Goal: Book appointment/travel/reservation

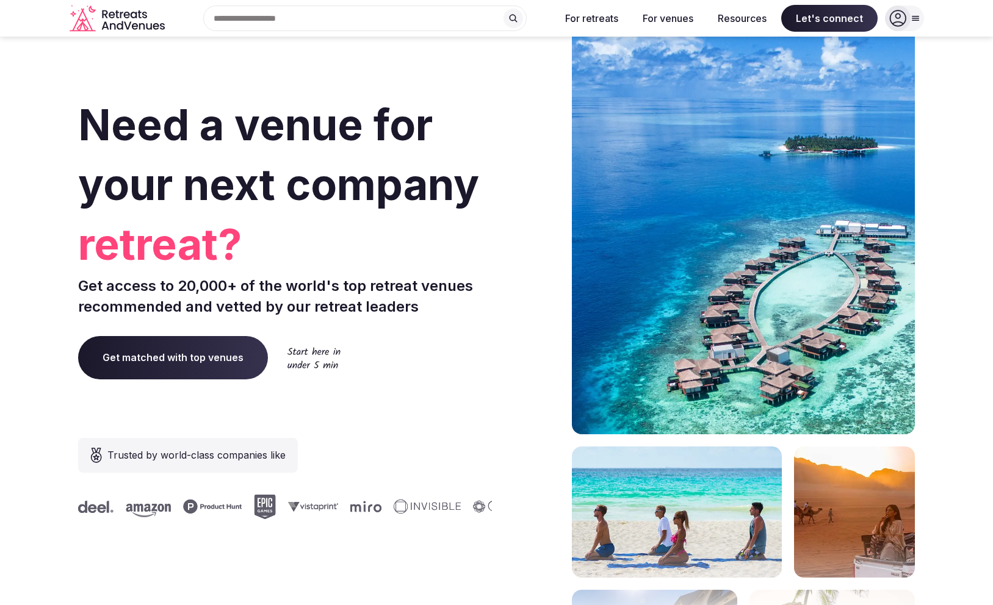
click at [273, 16] on div "Search Popular Destinations [GEOGRAPHIC_DATA], [GEOGRAPHIC_DATA] [GEOGRAPHIC_DA…" at bounding box center [360, 18] width 381 height 26
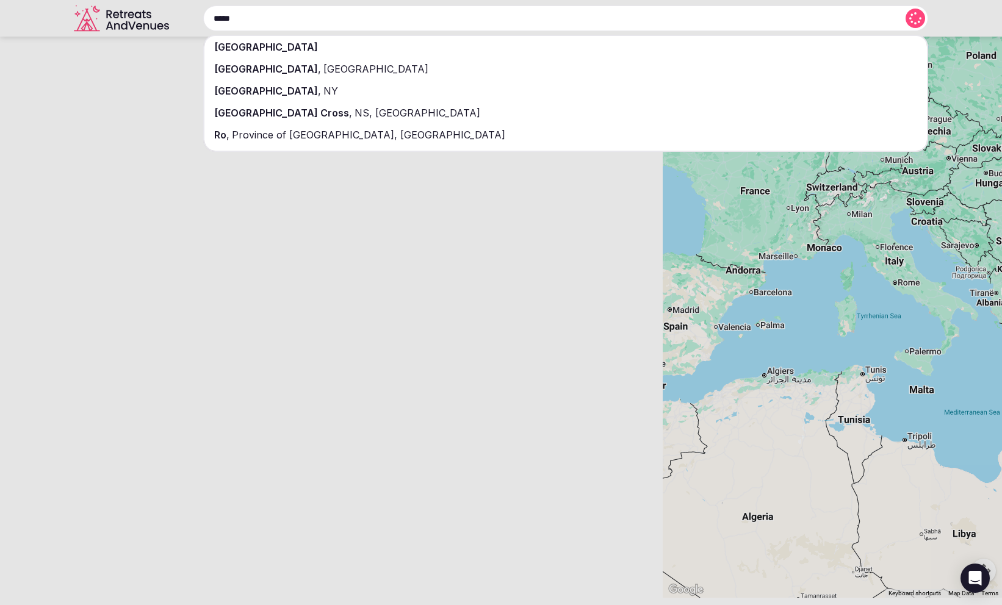
type input "*****"
click at [242, 42] on div "[GEOGRAPHIC_DATA]" at bounding box center [565, 47] width 723 height 22
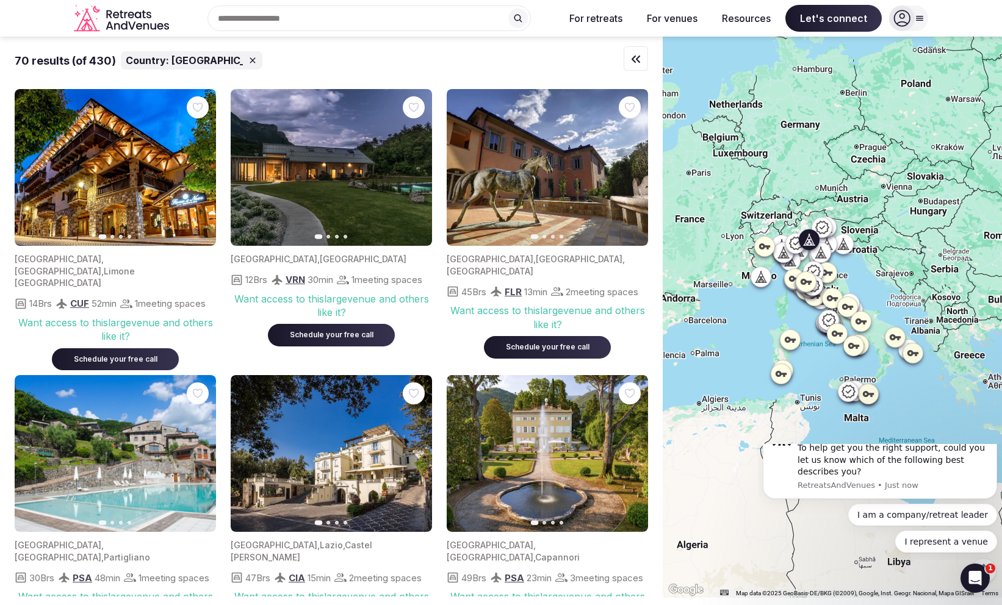
click at [411, 166] on icon "button" at bounding box center [415, 168] width 10 height 10
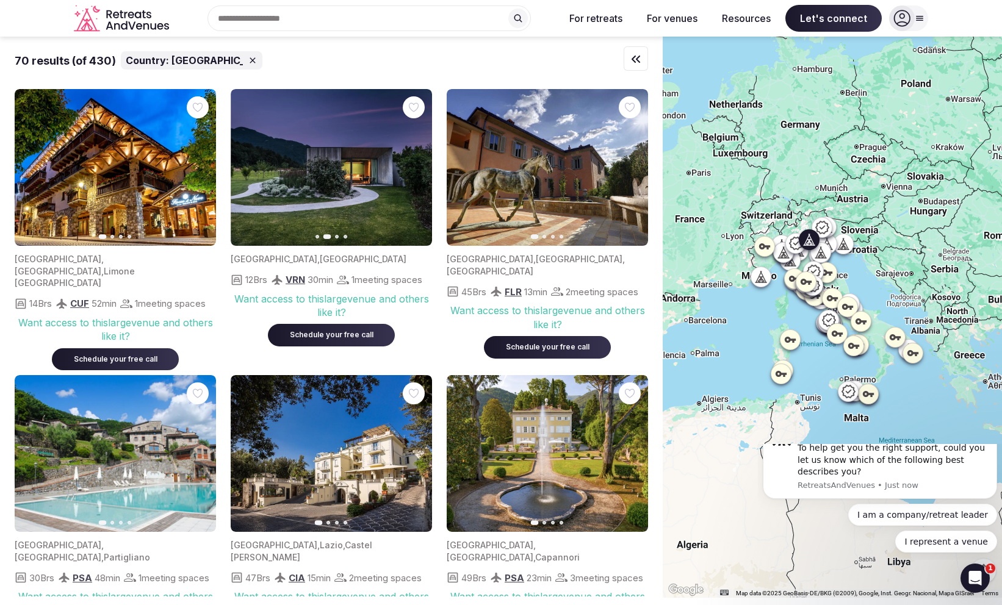
click at [411, 166] on icon "button" at bounding box center [415, 168] width 10 height 10
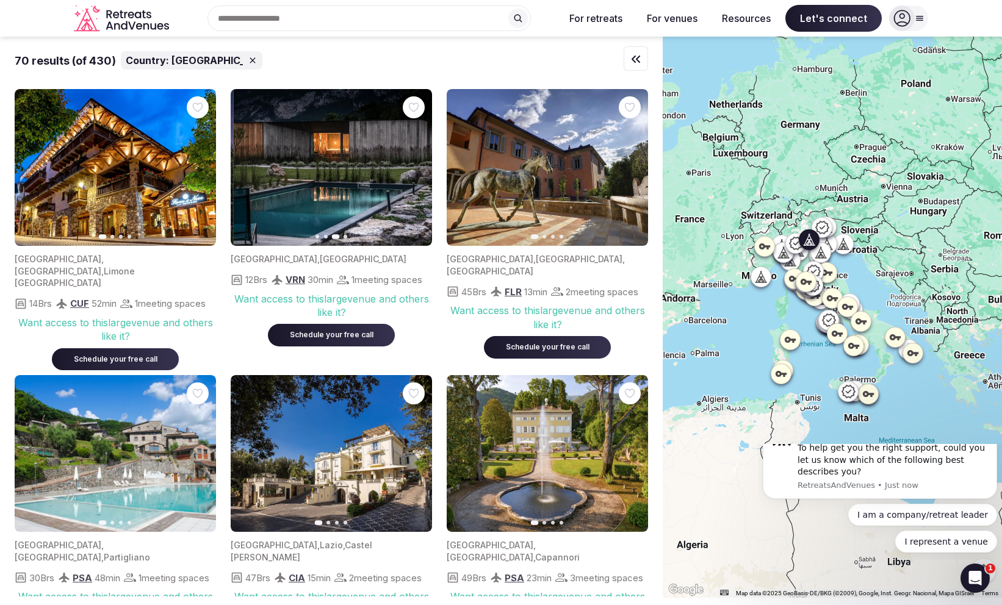
click at [411, 166] on icon "button" at bounding box center [415, 168] width 10 height 10
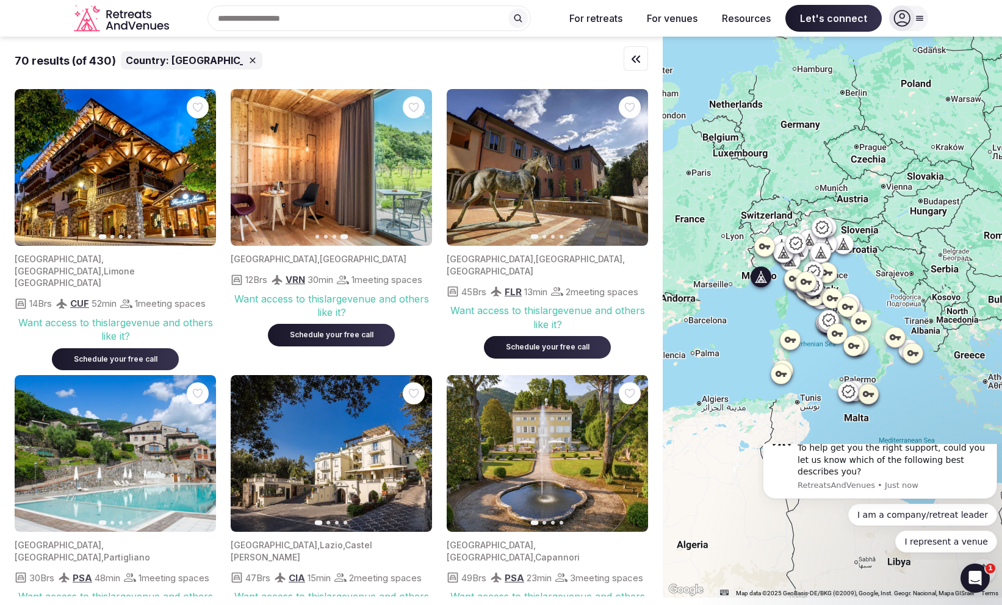
click at [197, 168] on icon "button" at bounding box center [199, 168] width 10 height 10
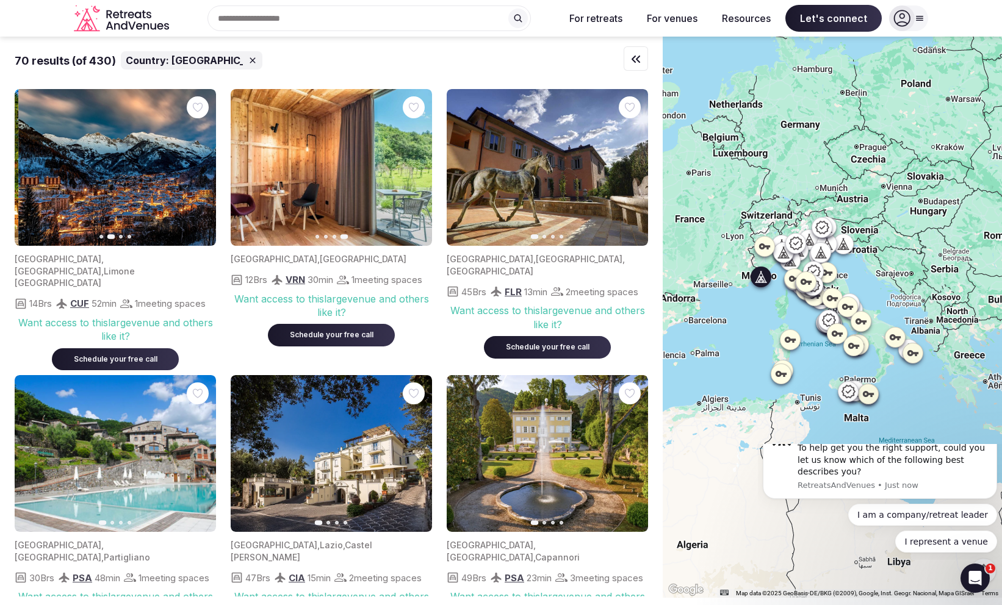
click at [197, 168] on icon "button" at bounding box center [199, 168] width 10 height 10
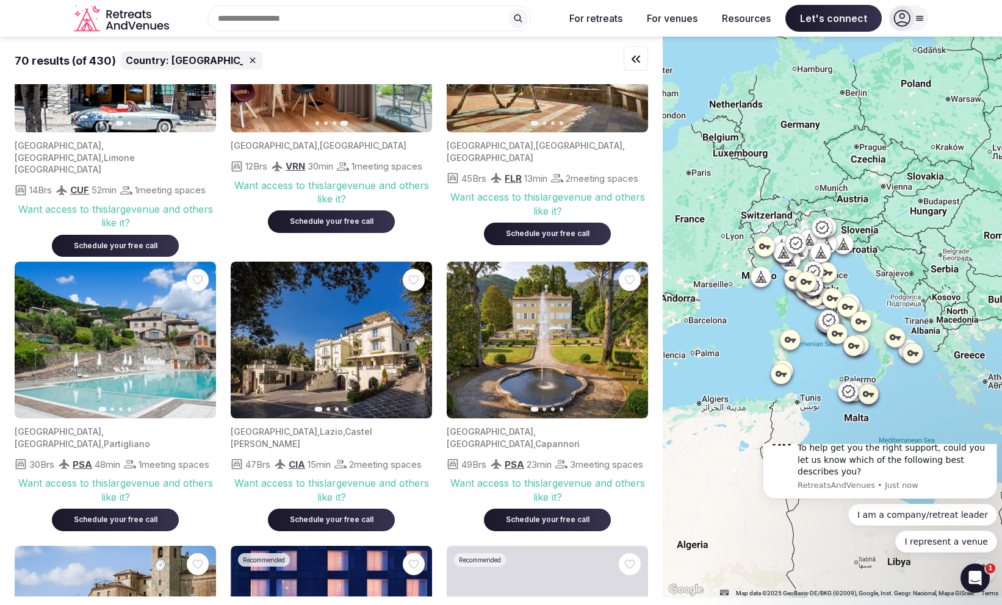
scroll to position [122, 0]
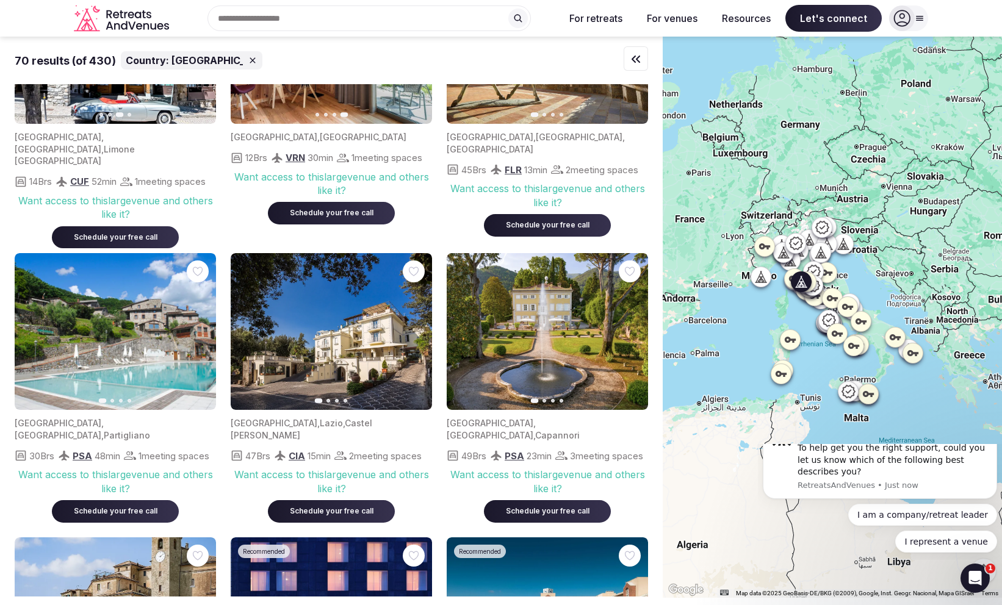
click at [200, 330] on icon "button" at bounding box center [199, 332] width 5 height 9
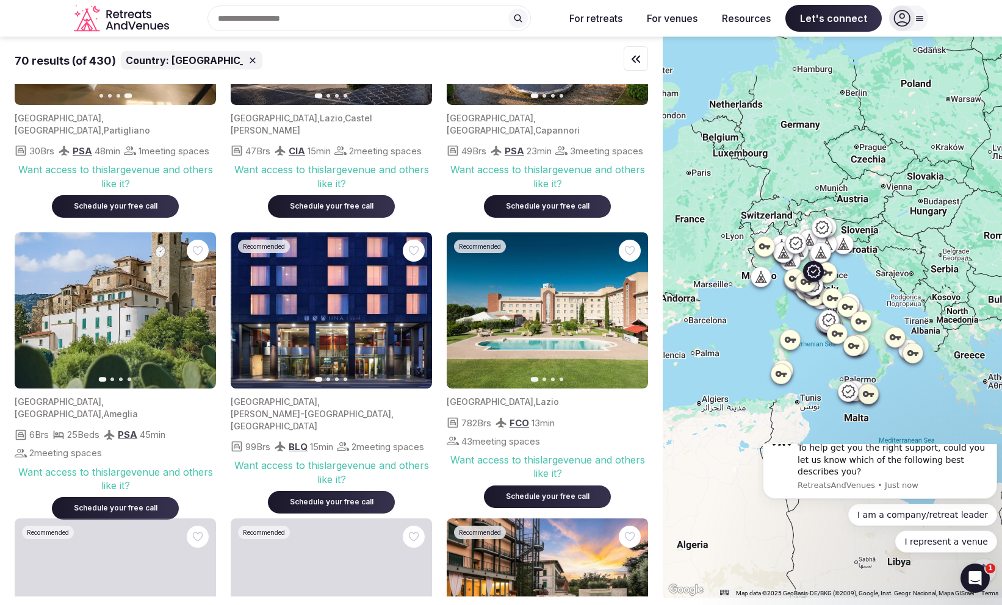
scroll to position [488, 0]
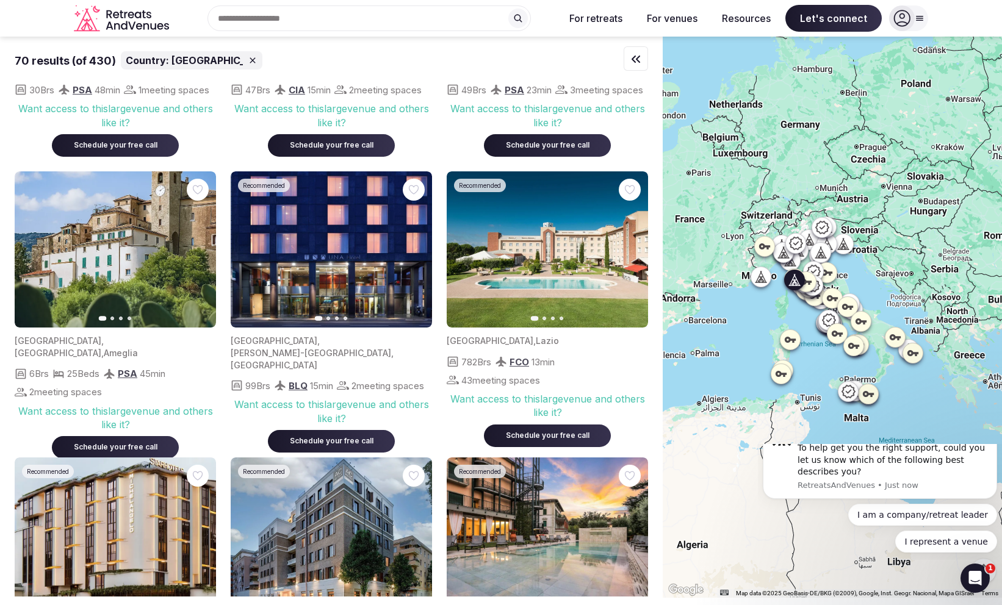
click at [196, 251] on icon "button" at bounding box center [199, 250] width 10 height 10
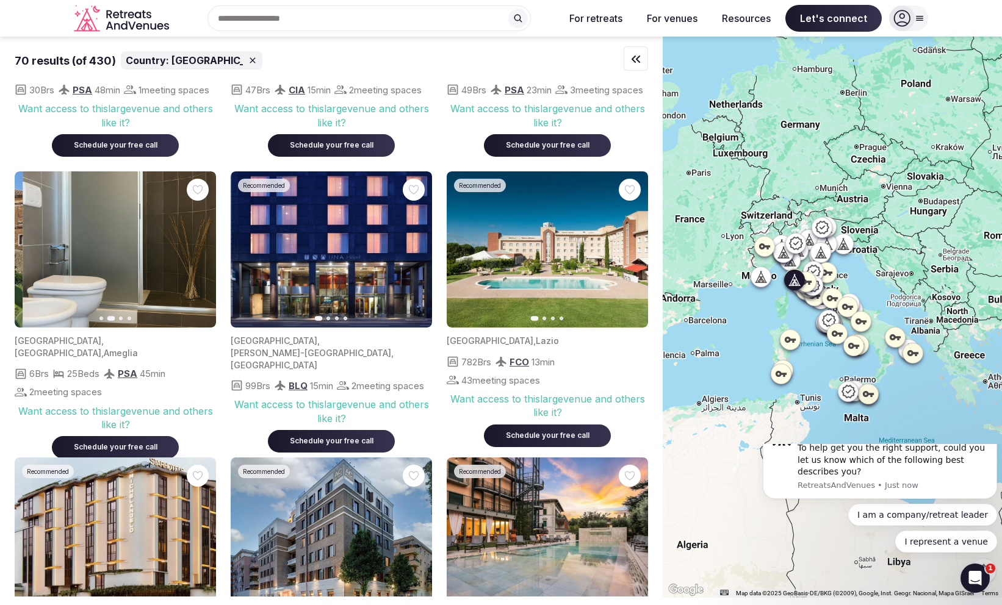
click at [196, 251] on icon "button" at bounding box center [199, 250] width 10 height 10
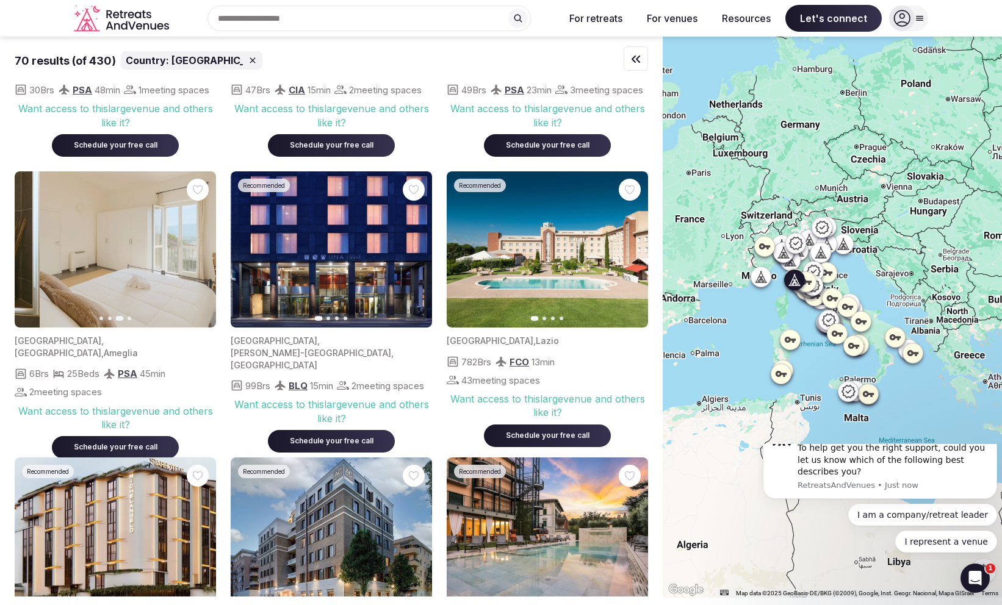
click at [196, 251] on icon "button" at bounding box center [199, 250] width 10 height 10
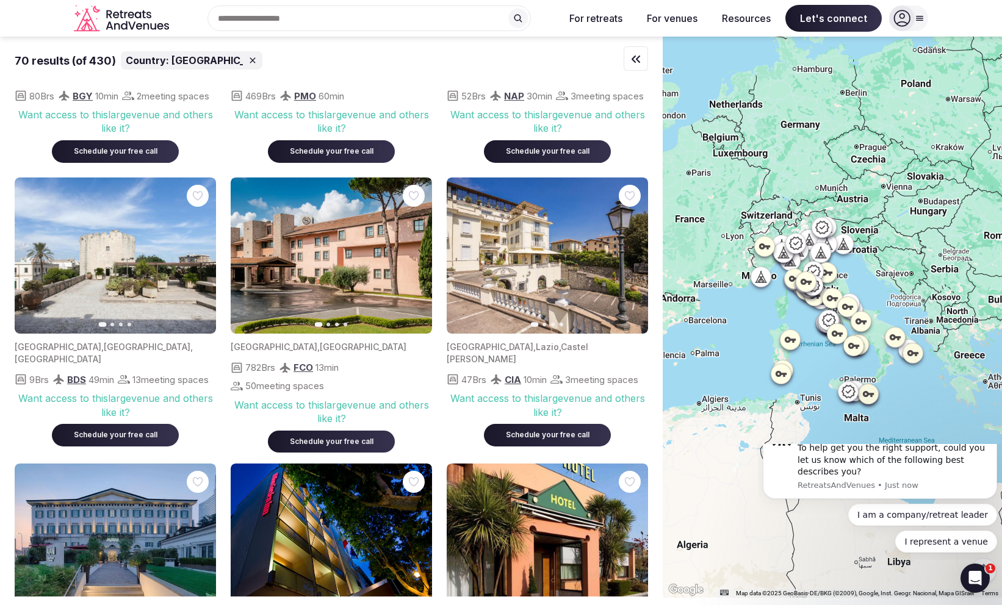
scroll to position [1343, 0]
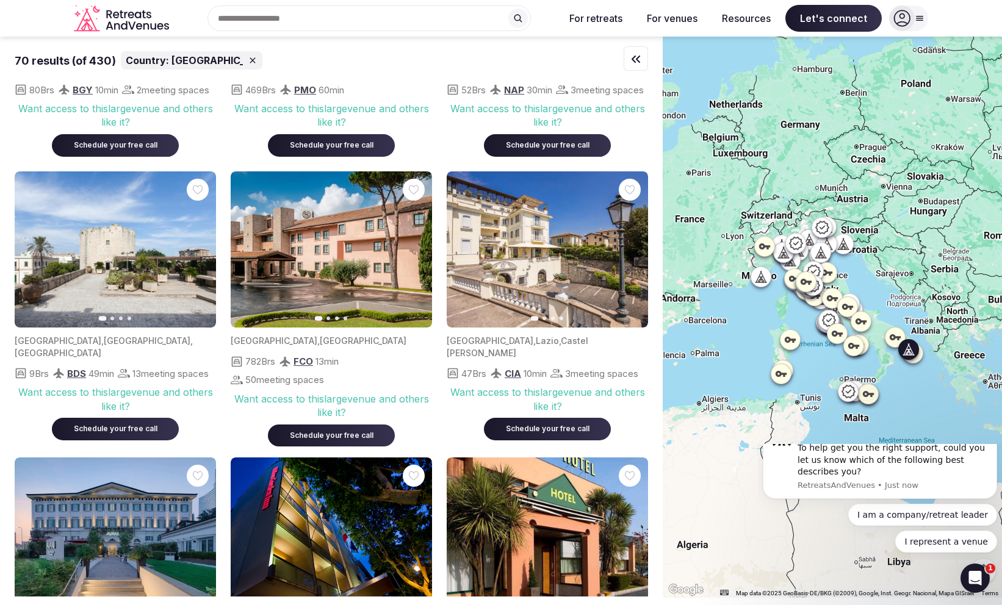
click at [193, 257] on button "Next slide" at bounding box center [199, 250] width 20 height 20
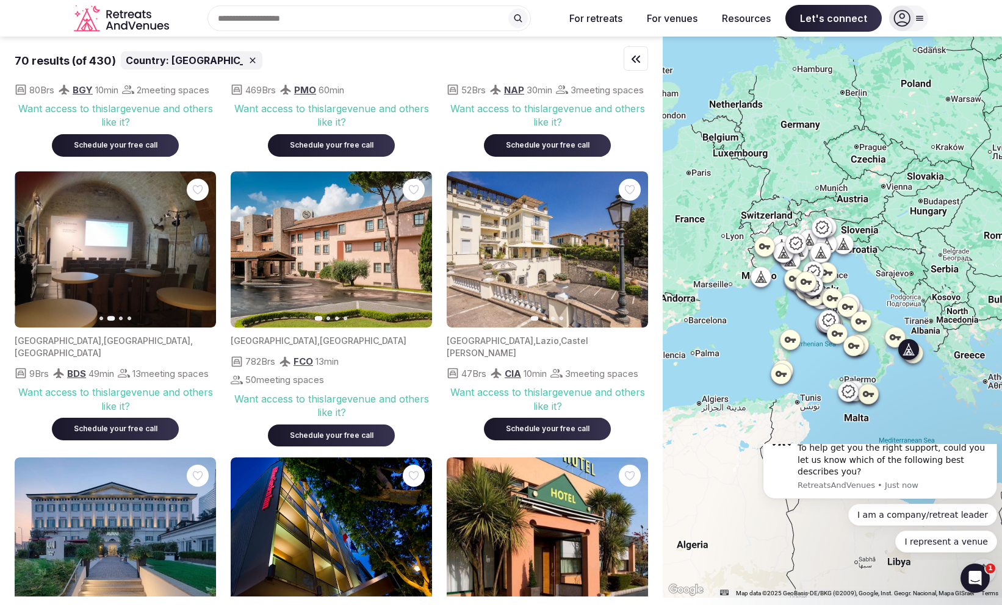
click at [200, 254] on icon "button" at bounding box center [199, 249] width 5 height 9
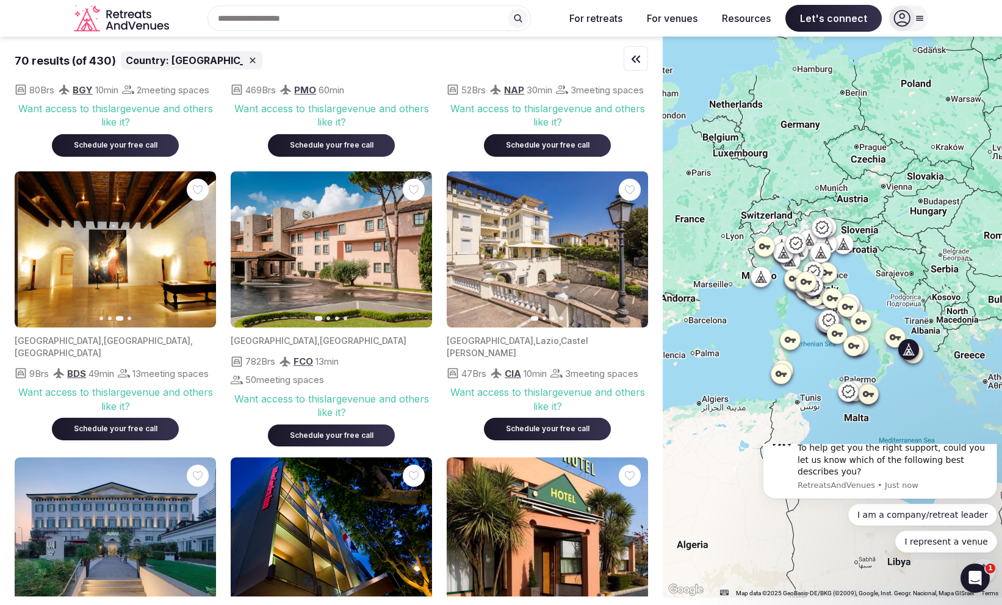
click at [200, 254] on icon "button" at bounding box center [199, 249] width 5 height 9
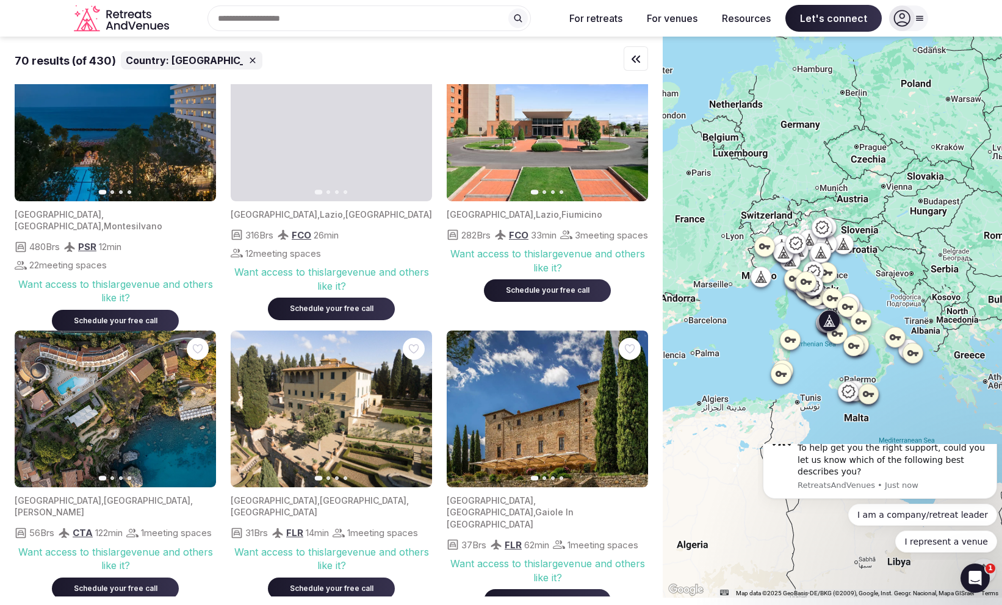
scroll to position [2502, 0]
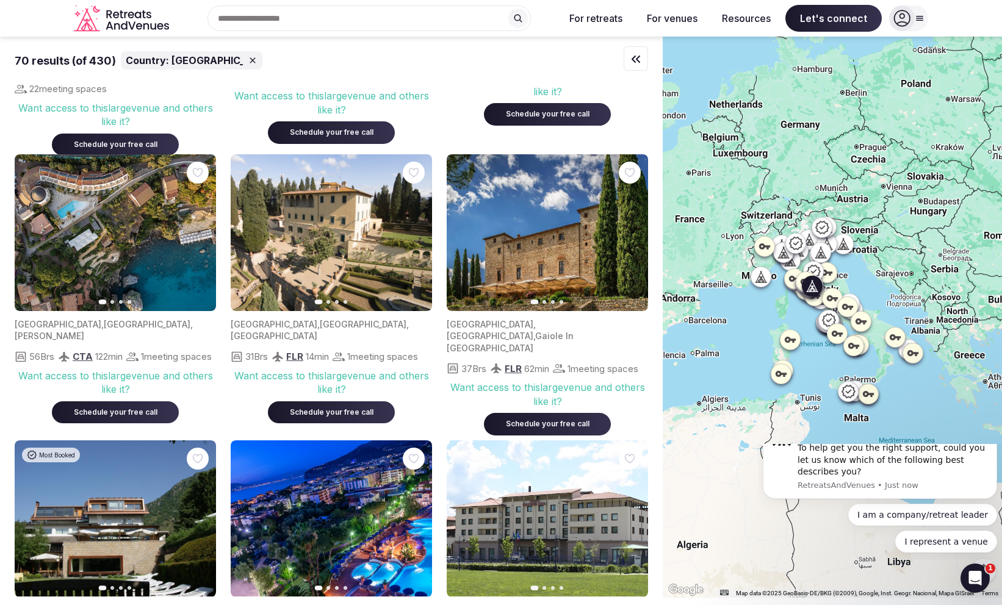
click at [414, 237] on icon "button" at bounding box center [415, 233] width 10 height 10
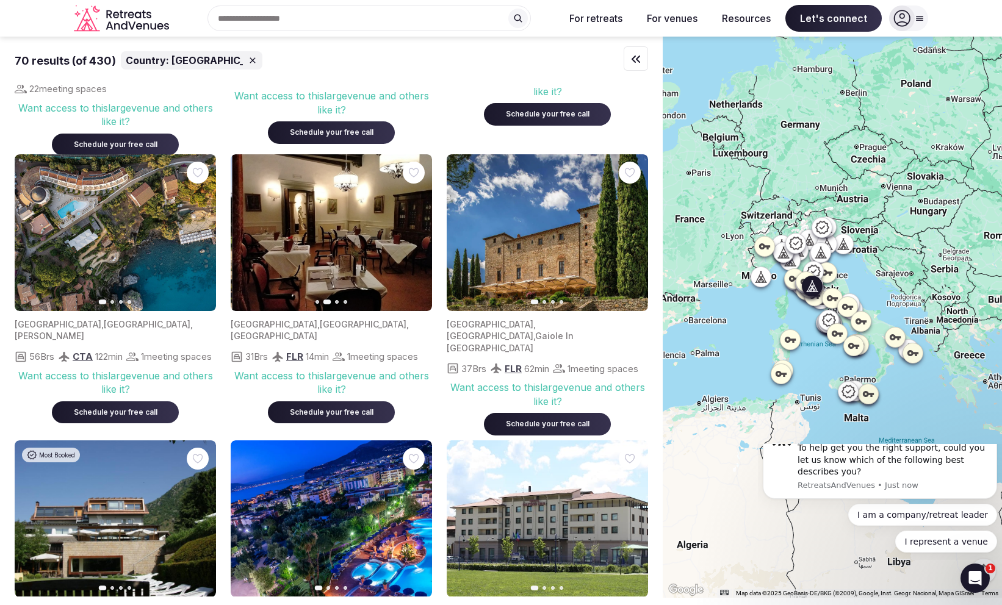
click at [414, 237] on icon "button" at bounding box center [415, 233] width 10 height 10
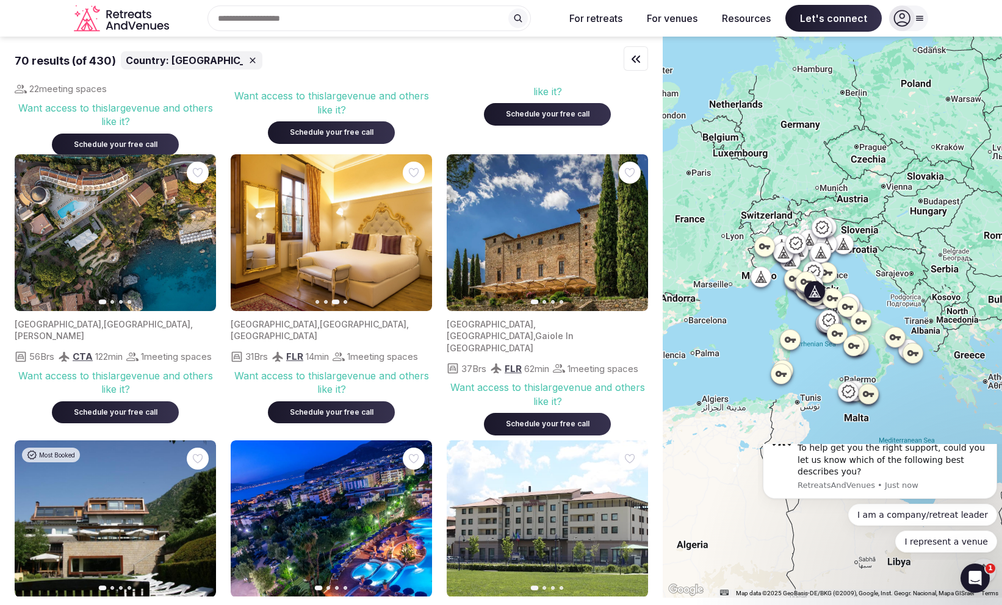
click at [627, 237] on icon "button" at bounding box center [631, 233] width 10 height 10
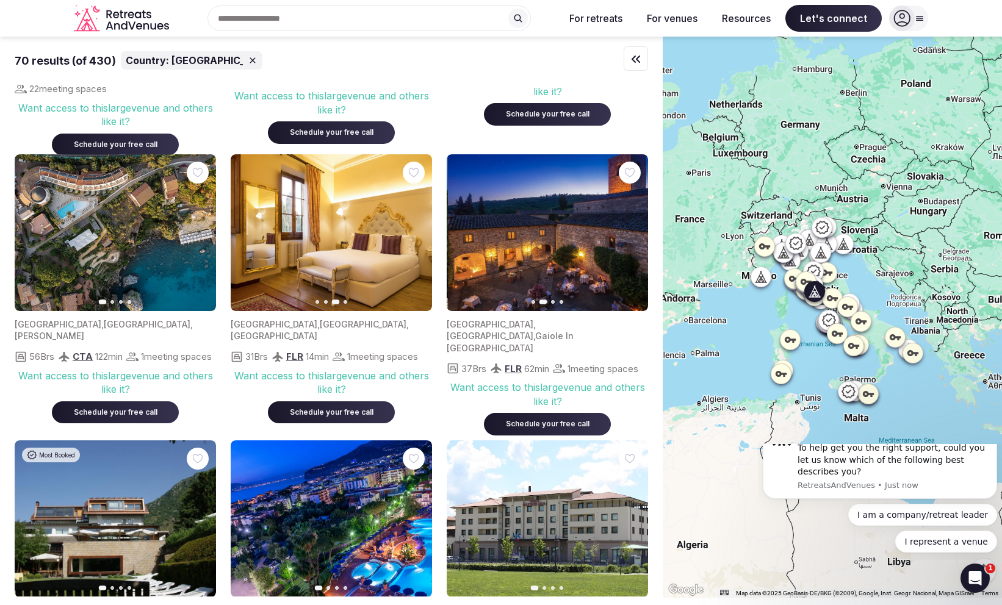
click at [627, 237] on icon "button" at bounding box center [631, 233] width 10 height 10
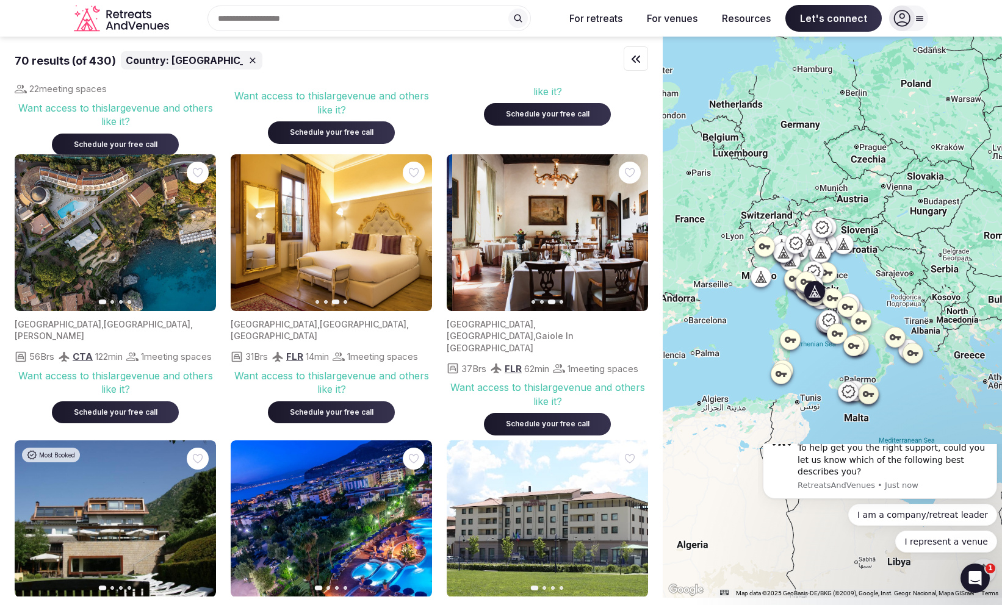
click at [627, 237] on icon "button" at bounding box center [631, 233] width 10 height 10
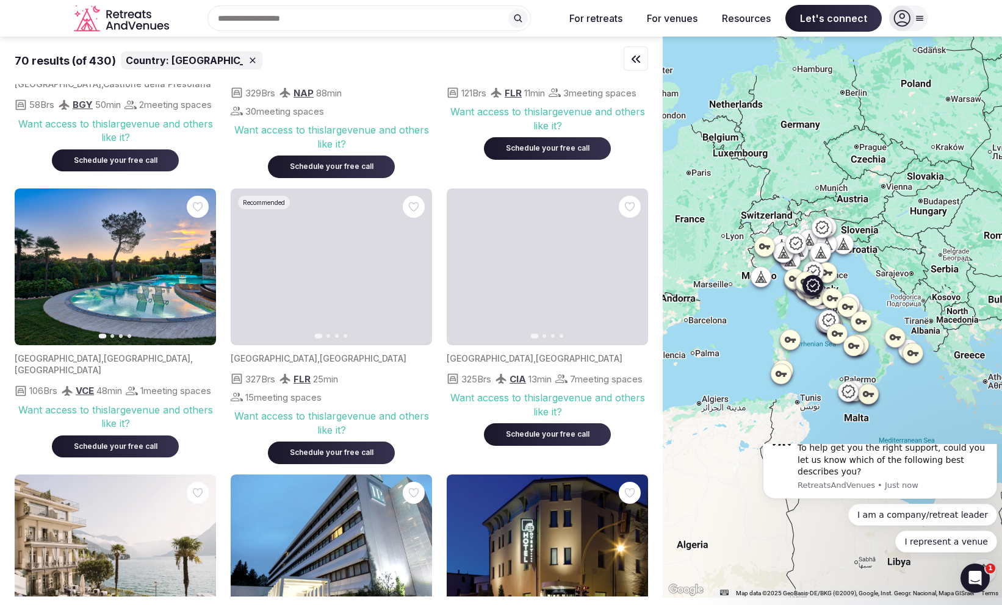
scroll to position [3112, 0]
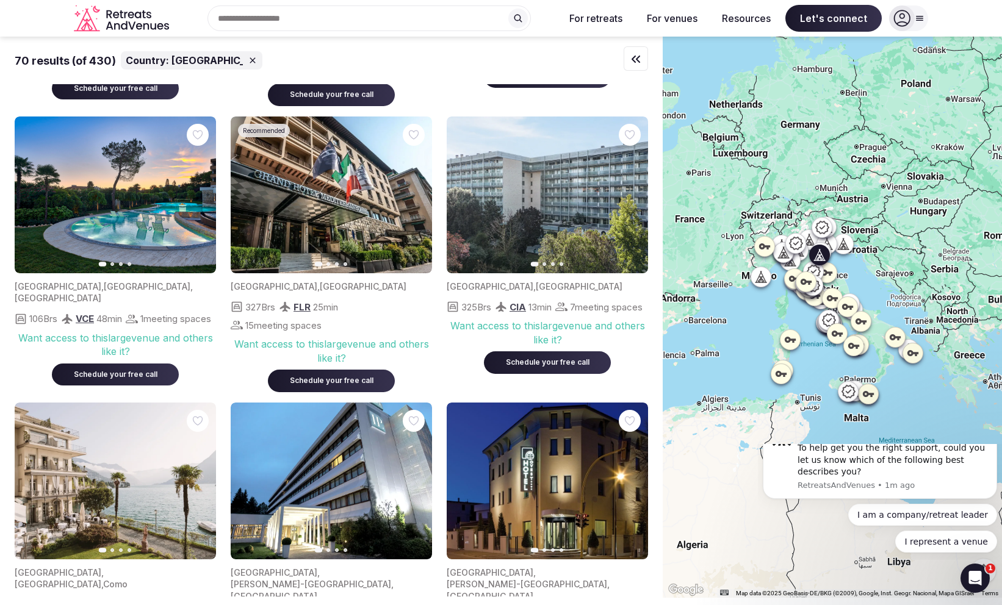
click at [197, 200] on icon "button" at bounding box center [199, 195] width 10 height 10
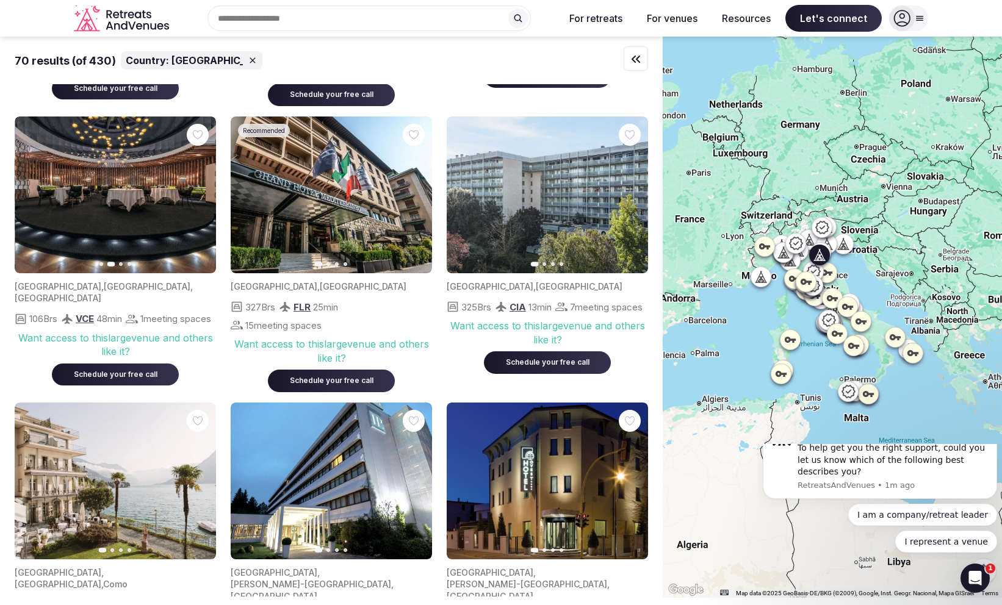
click at [197, 200] on icon "button" at bounding box center [199, 195] width 10 height 10
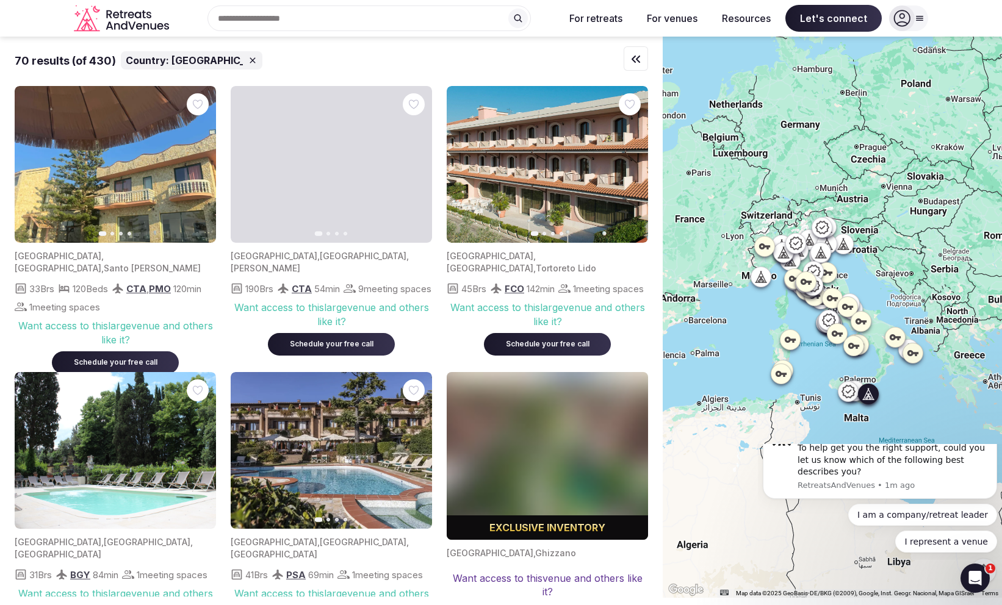
scroll to position [4394, 0]
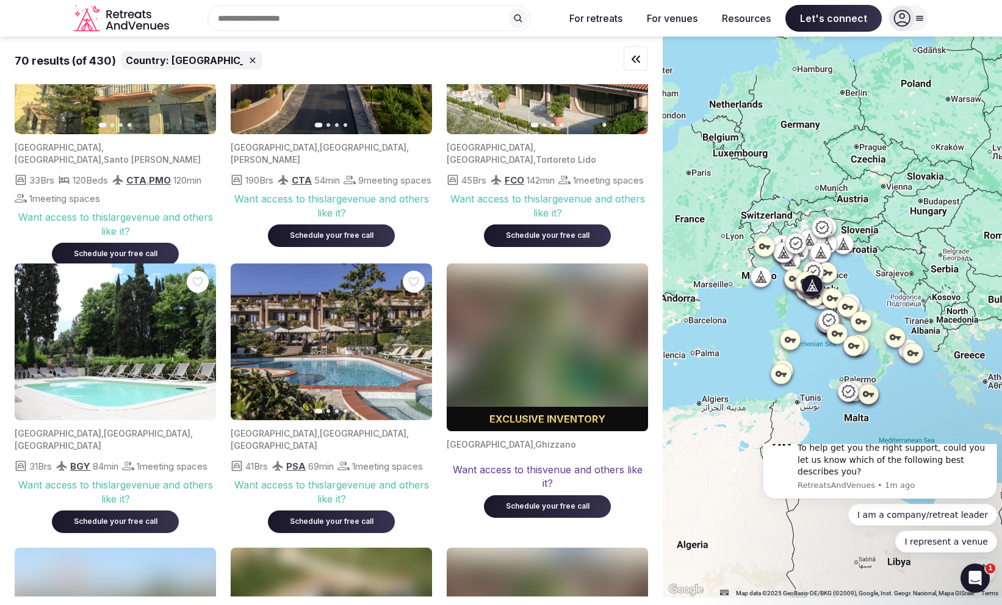
click at [200, 347] on icon "button" at bounding box center [199, 342] width 10 height 10
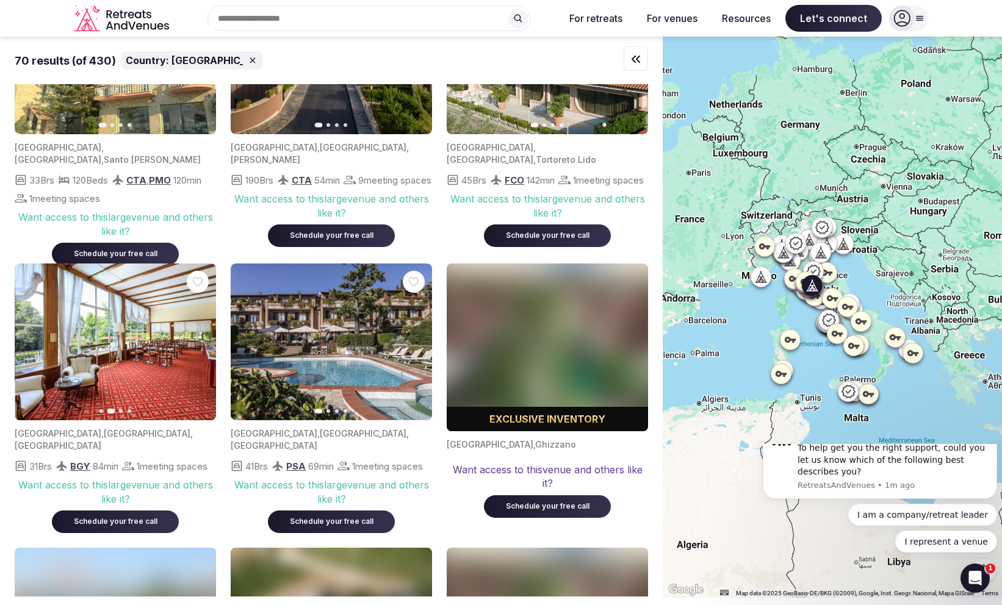
click at [199, 347] on icon "button" at bounding box center [199, 342] width 10 height 10
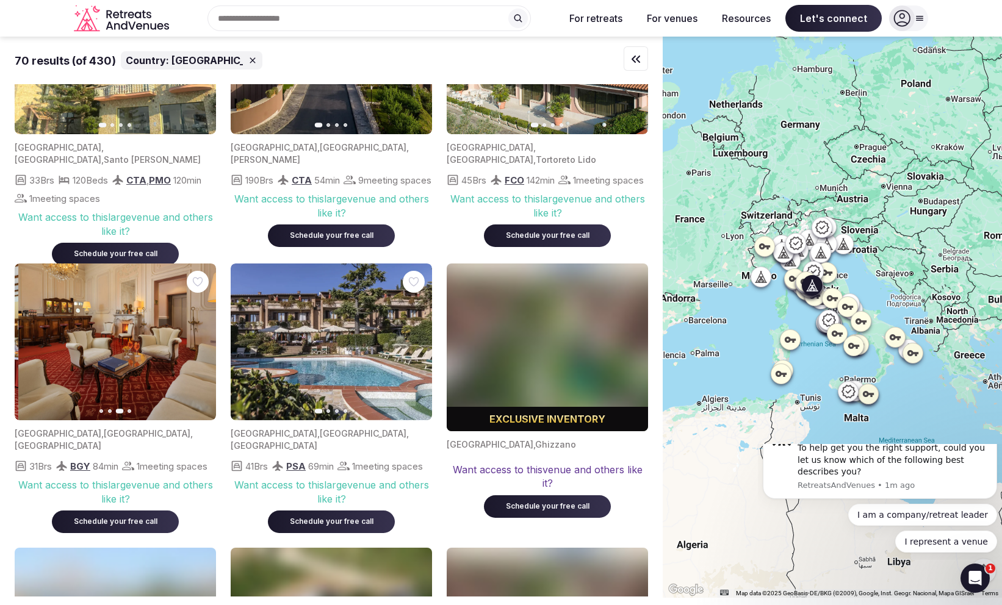
click at [199, 347] on icon "button" at bounding box center [199, 342] width 10 height 10
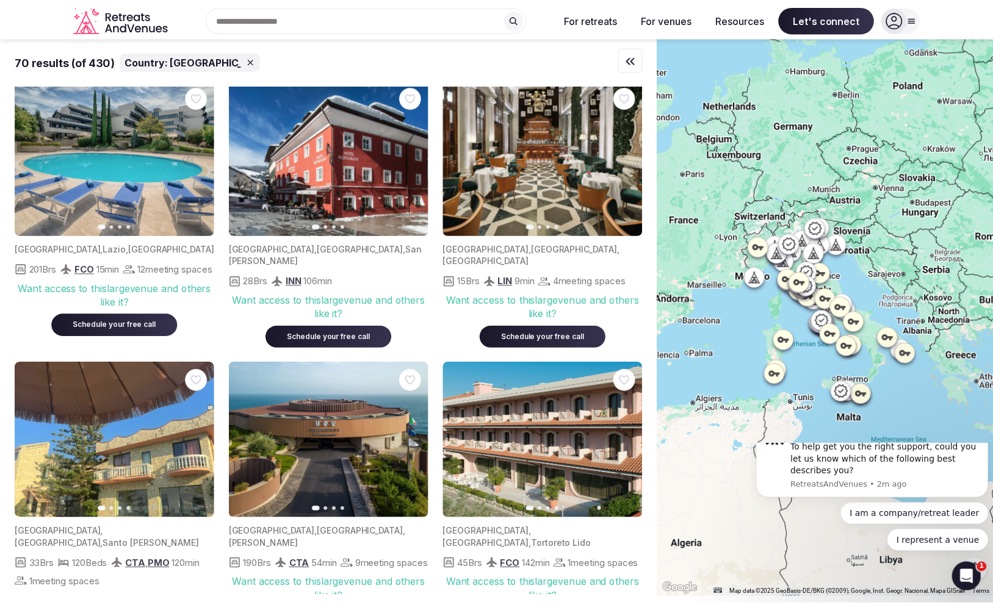
scroll to position [0, 0]
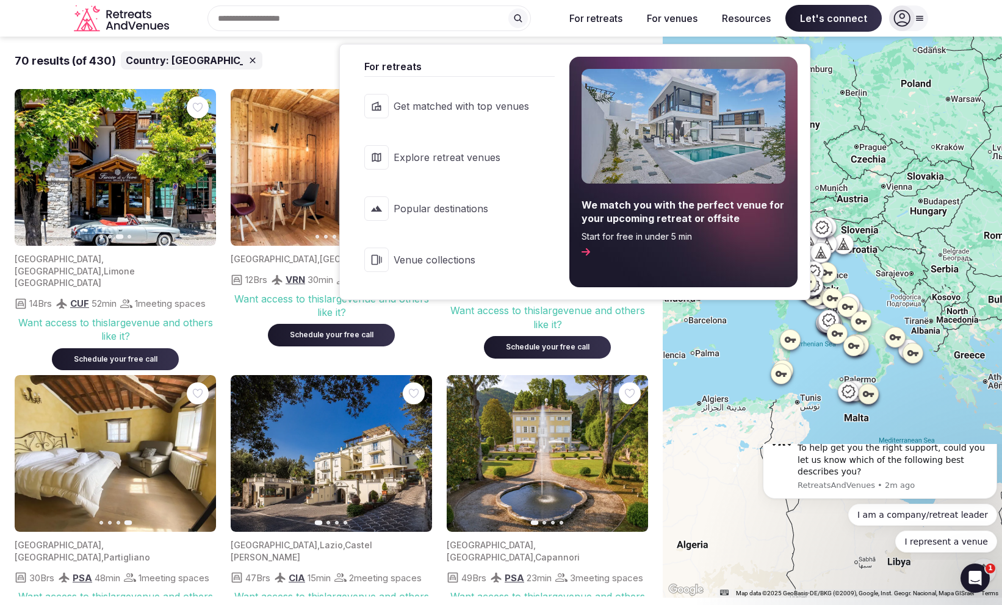
click at [610, 16] on button "For retreats" at bounding box center [596, 18] width 73 height 27
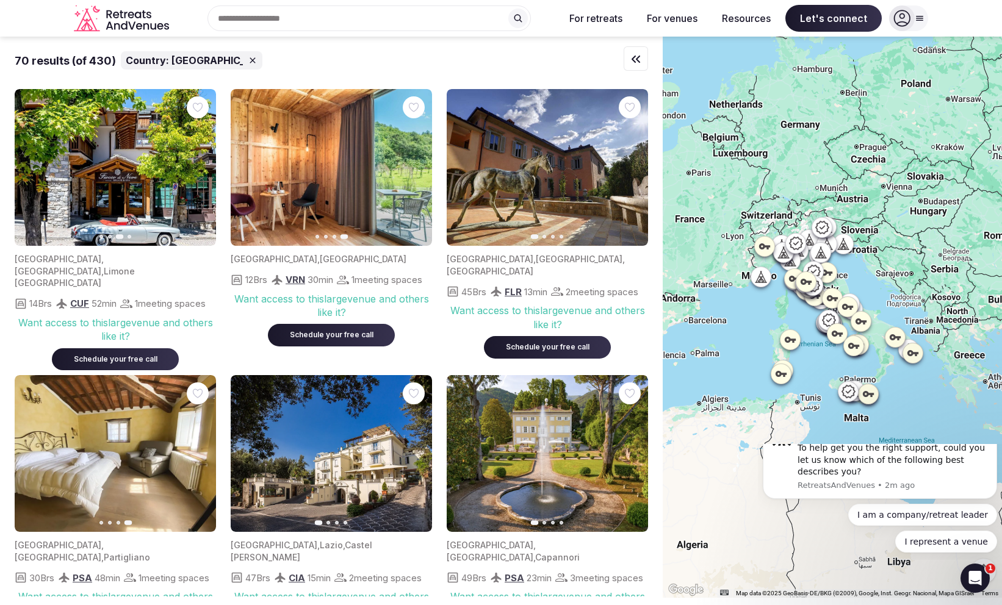
click at [596, 16] on button "For retreats" at bounding box center [596, 18] width 73 height 27
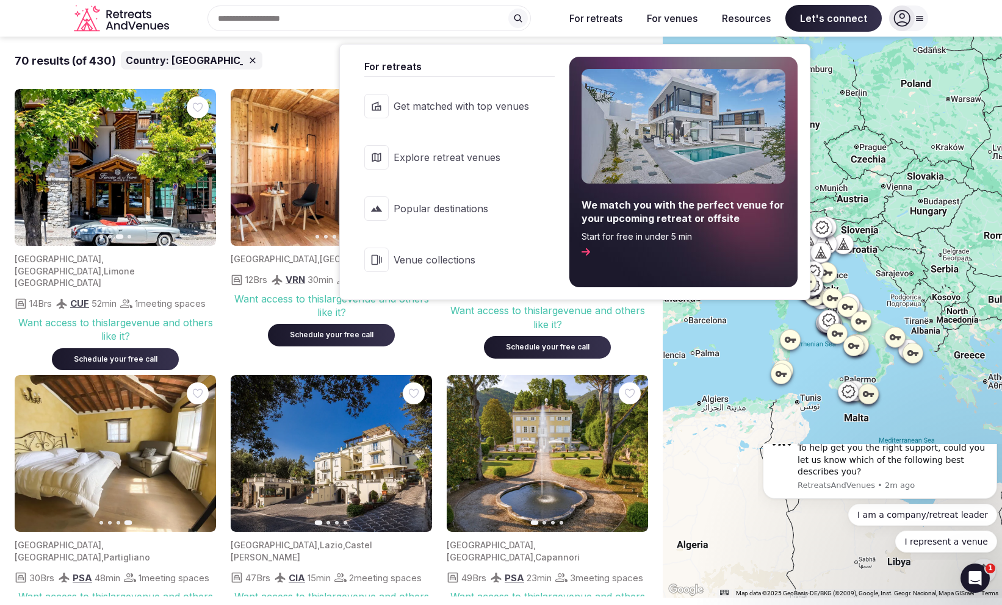
click at [442, 156] on span "Explore retreat venues" at bounding box center [461, 157] width 135 height 13
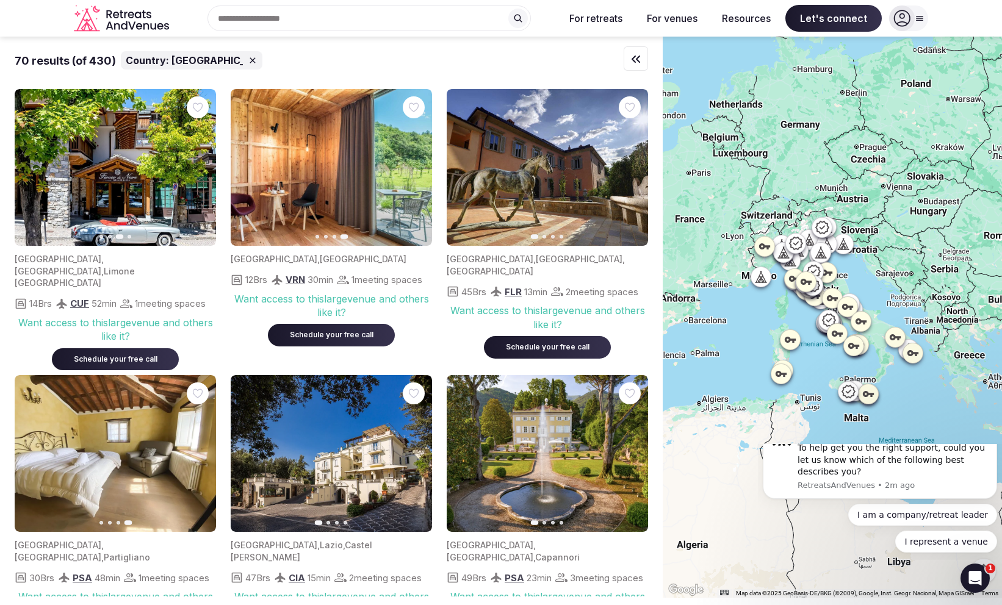
click at [118, 18] on icon "Retreats and Venues company logo" at bounding box center [123, 18] width 98 height 27
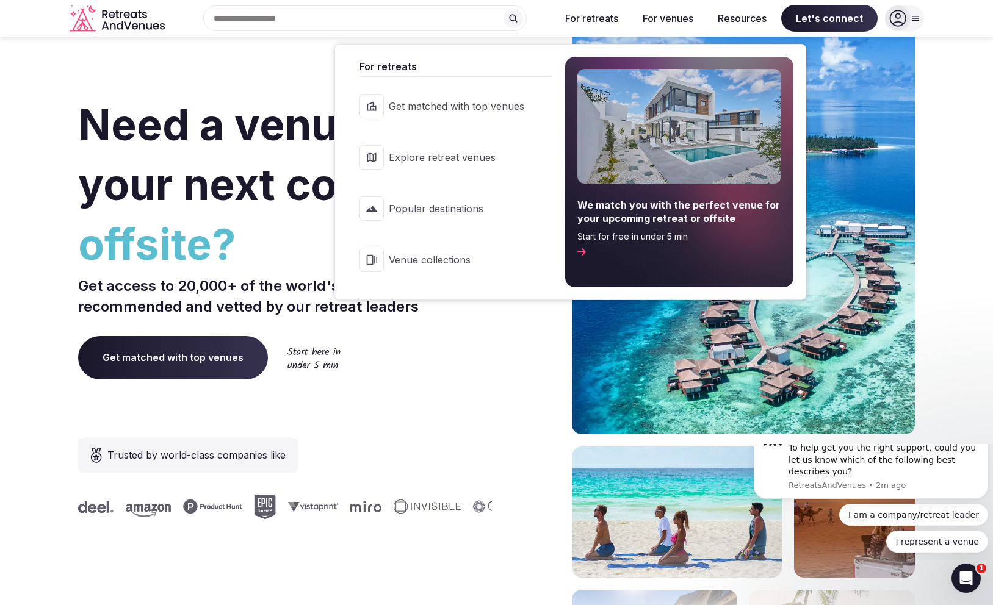
click at [602, 20] on button "For retreats" at bounding box center [591, 18] width 73 height 27
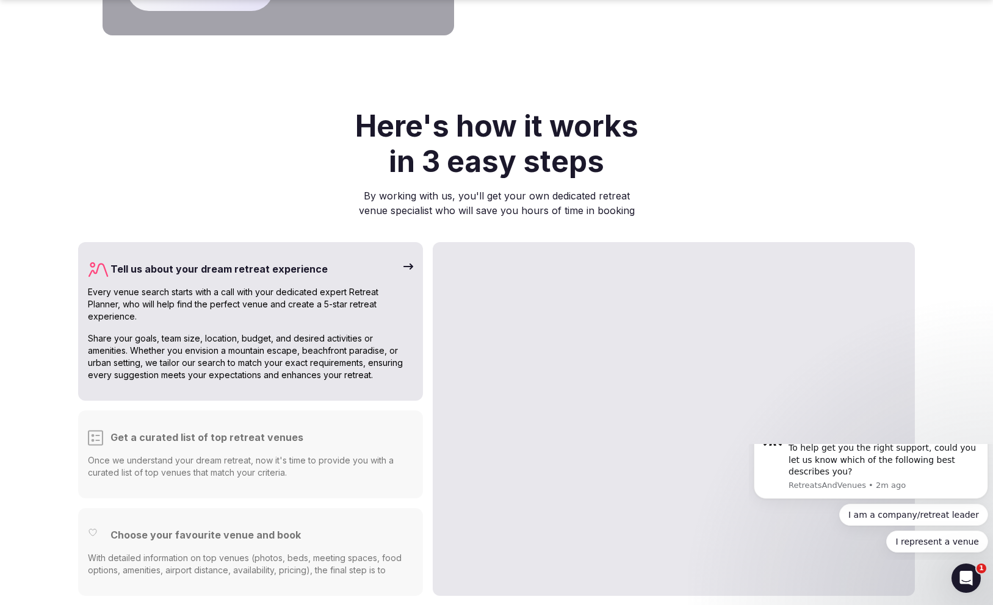
scroll to position [2929, 0]
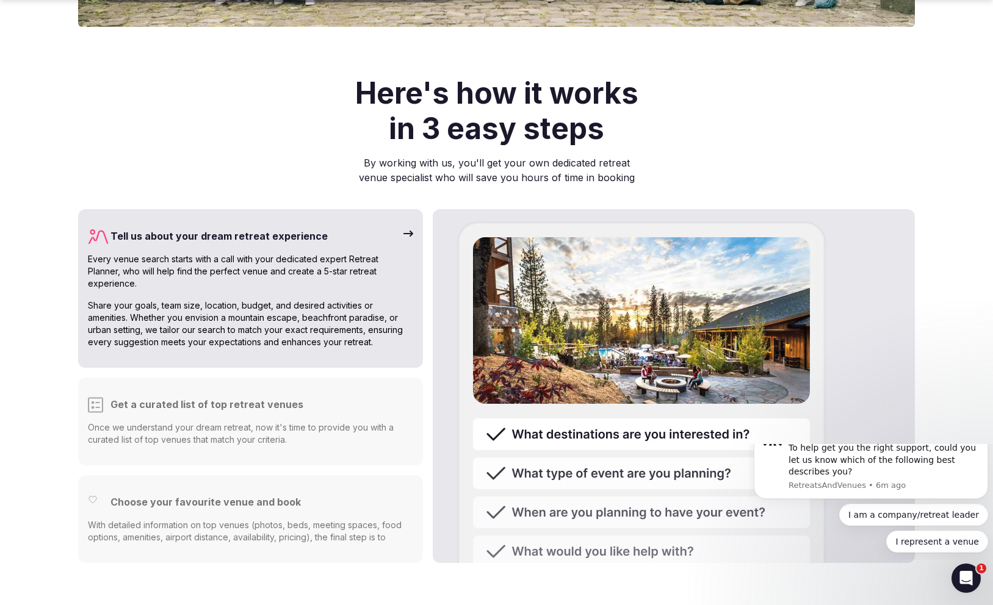
scroll to position [2929, 0]
